Goal: Navigation & Orientation: Find specific page/section

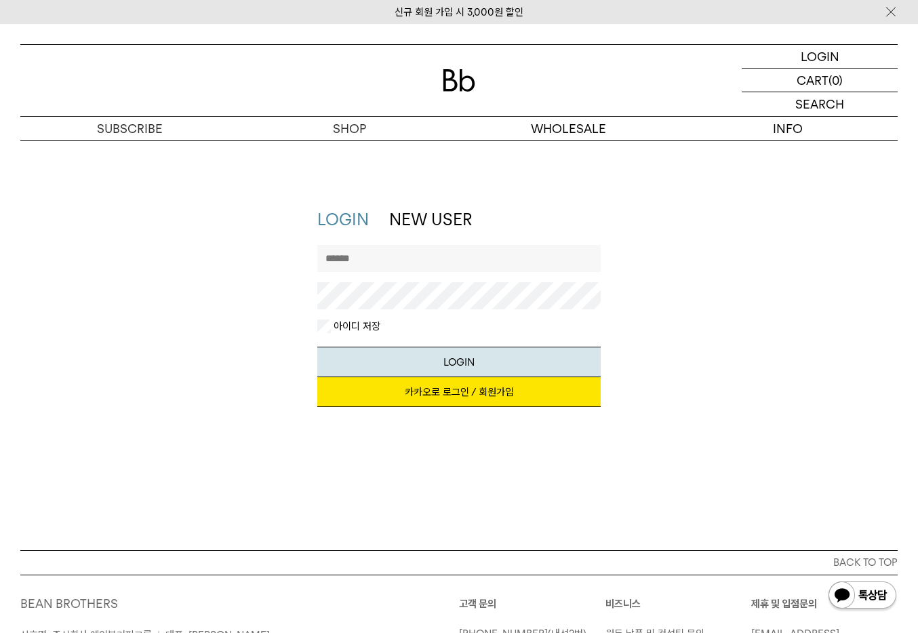
click at [444, 393] on link "카카오로 로그인 / 회원가입" at bounding box center [458, 392] width 283 height 30
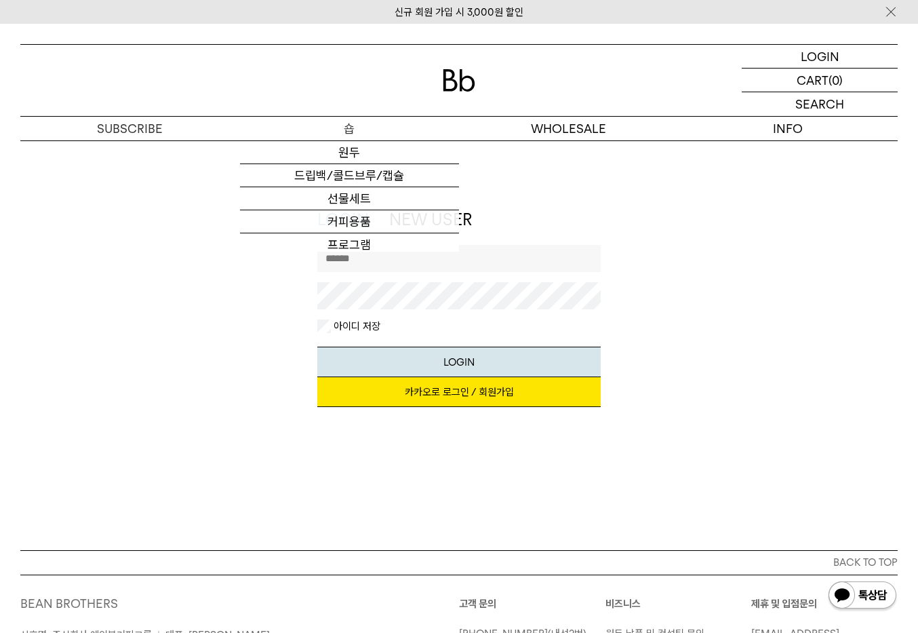
click at [369, 249] on div "신규 회원 가입 시 3,000원 할인 LOGIN 로그인 LOGIN 로그인 CART 장바구니 (0) SEARCH 검색 검색폼 ** 추천상품" at bounding box center [459, 416] width 918 height 784
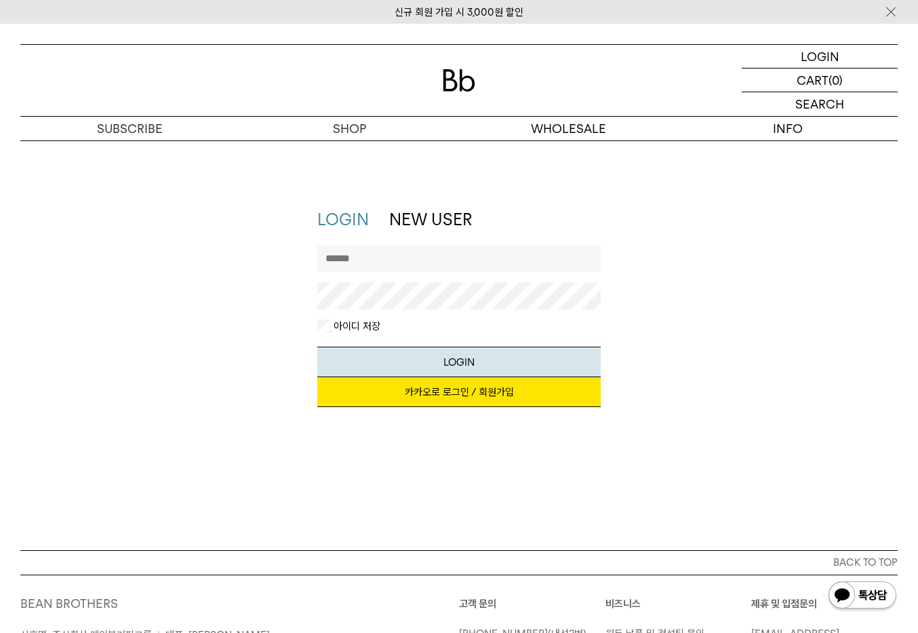
click at [370, 259] on input "text" at bounding box center [458, 258] width 283 height 27
click at [372, 259] on input "text" at bounding box center [458, 258] width 283 height 27
click at [450, 396] on link "카카오로 로그인 / 회원가입" at bounding box center [458, 392] width 283 height 30
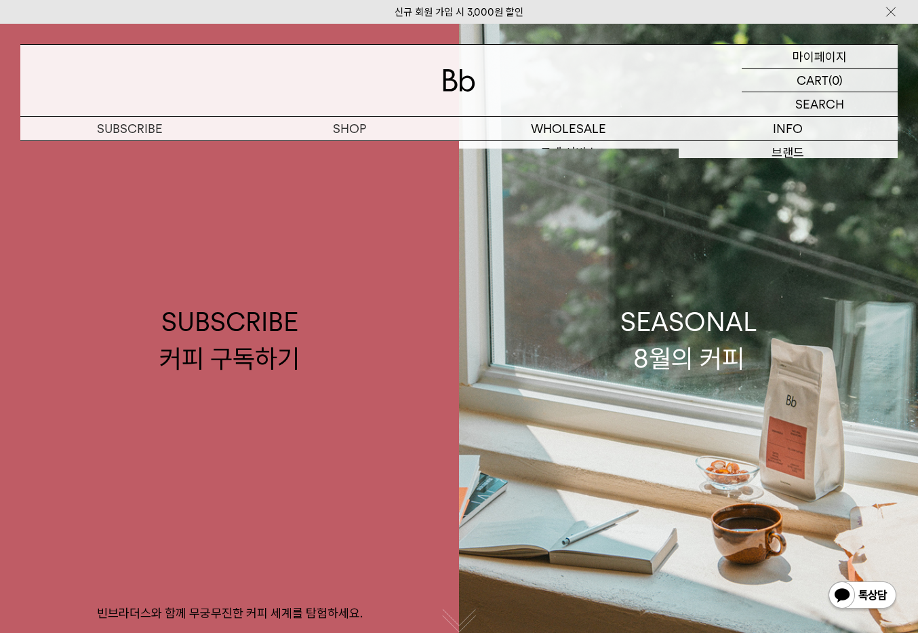
click at [824, 52] on p "마이페이지" at bounding box center [820, 56] width 54 height 23
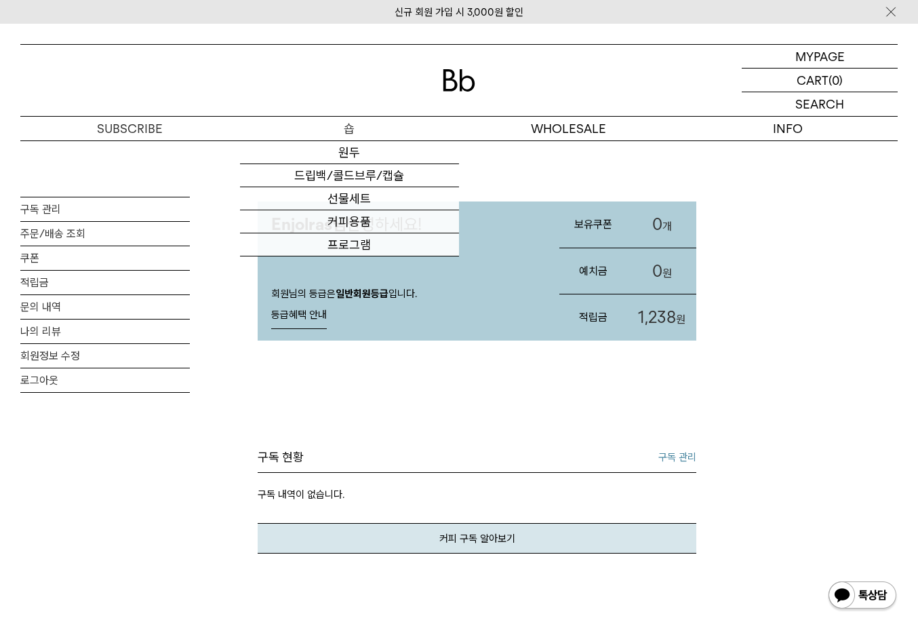
click at [355, 129] on p "숍" at bounding box center [350, 129] width 220 height 24
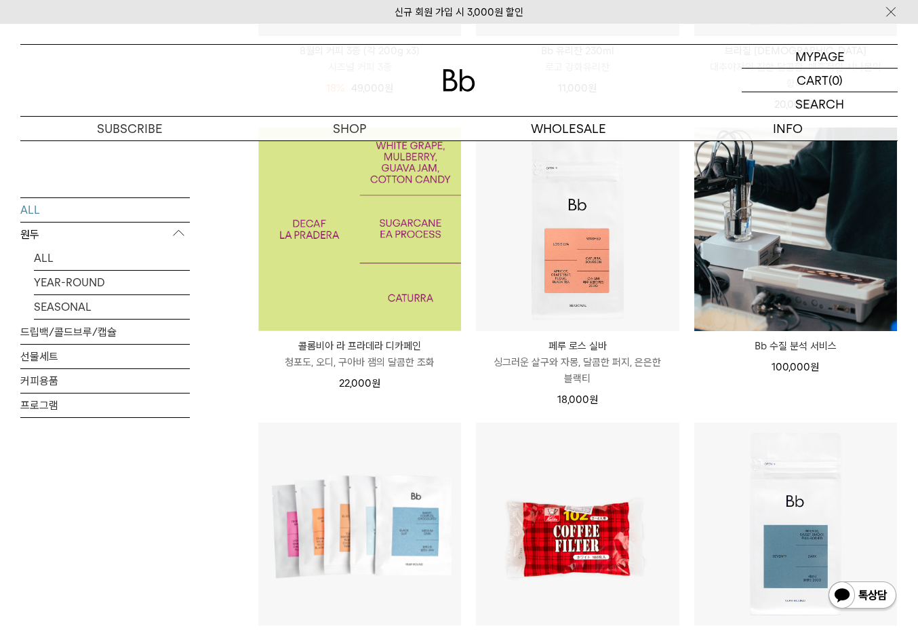
scroll to position [1356, 0]
